Goal: Task Accomplishment & Management: Complete application form

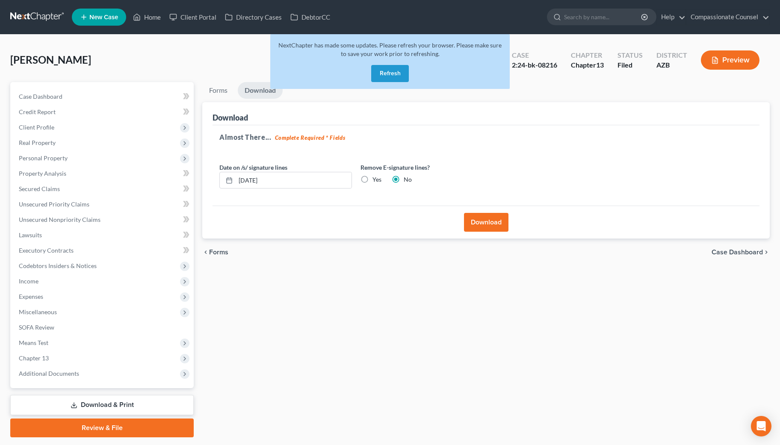
scroll to position [24, 0]
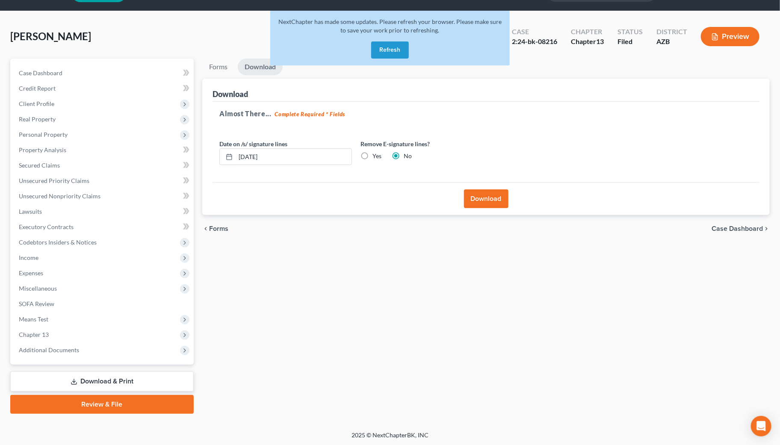
click at [387, 47] on button "Refresh" at bounding box center [390, 49] width 38 height 17
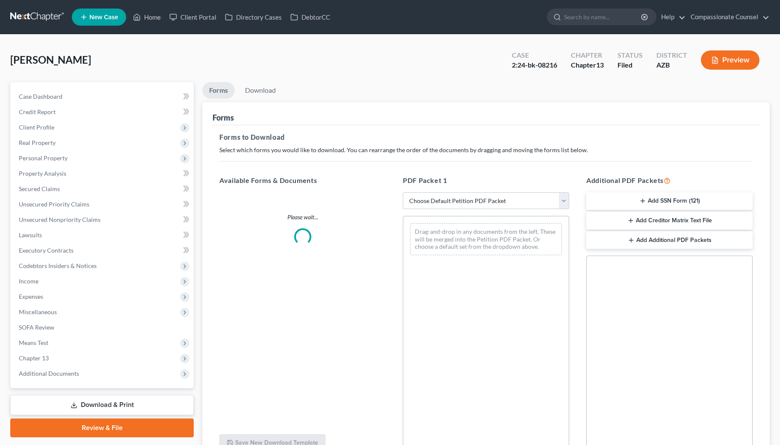
scroll to position [24, 0]
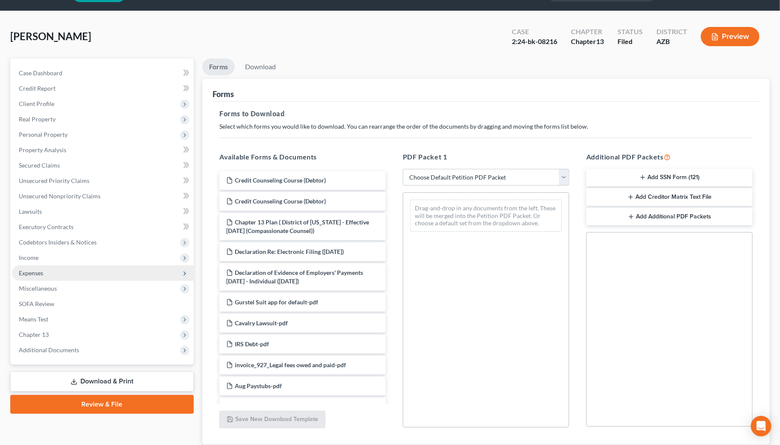
click at [37, 270] on span "Expenses" at bounding box center [31, 272] width 24 height 7
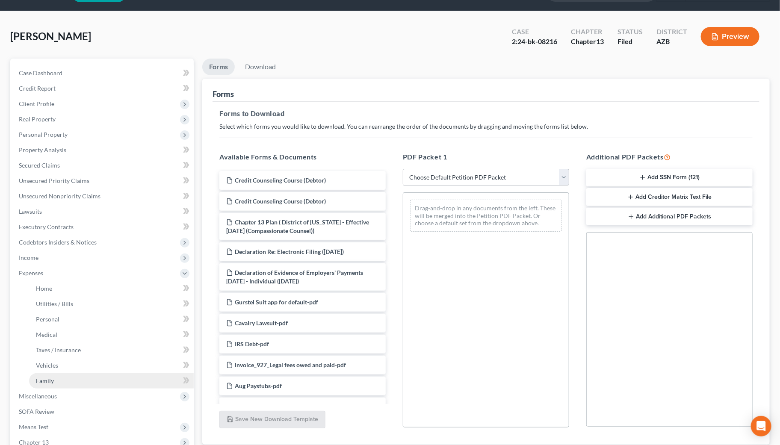
click at [50, 377] on span "Family" at bounding box center [45, 380] width 18 height 7
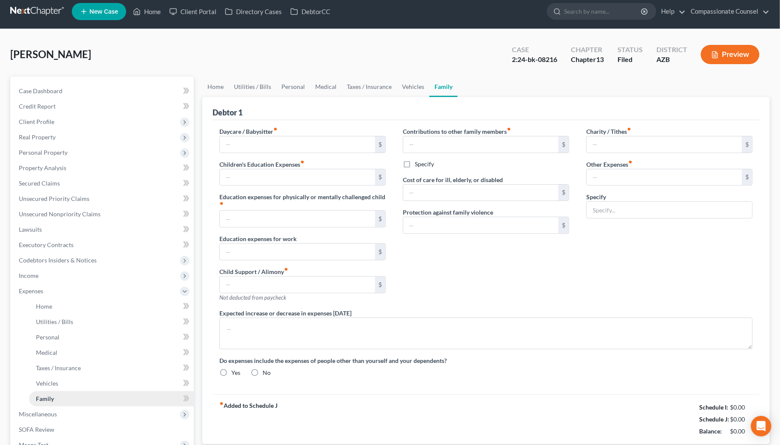
type input "0.00"
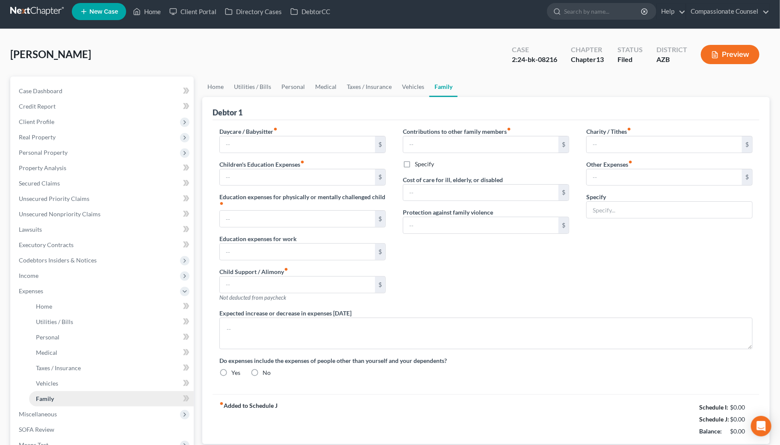
type input "0.00"
type input "600.00"
type input "0.00"
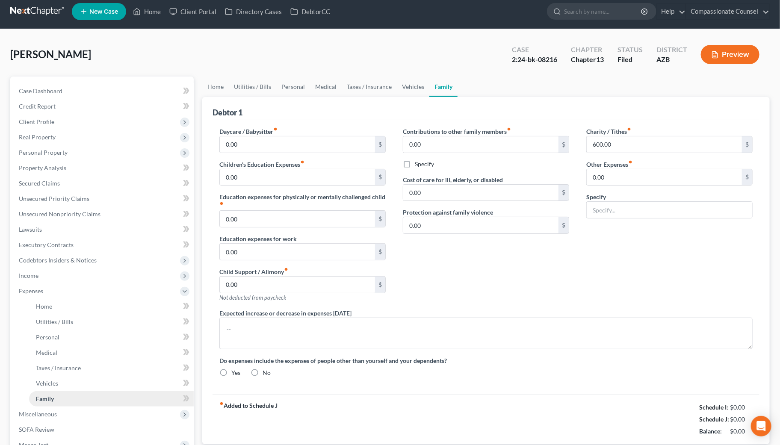
radio input "true"
